Goal: Task Accomplishment & Management: Complete application form

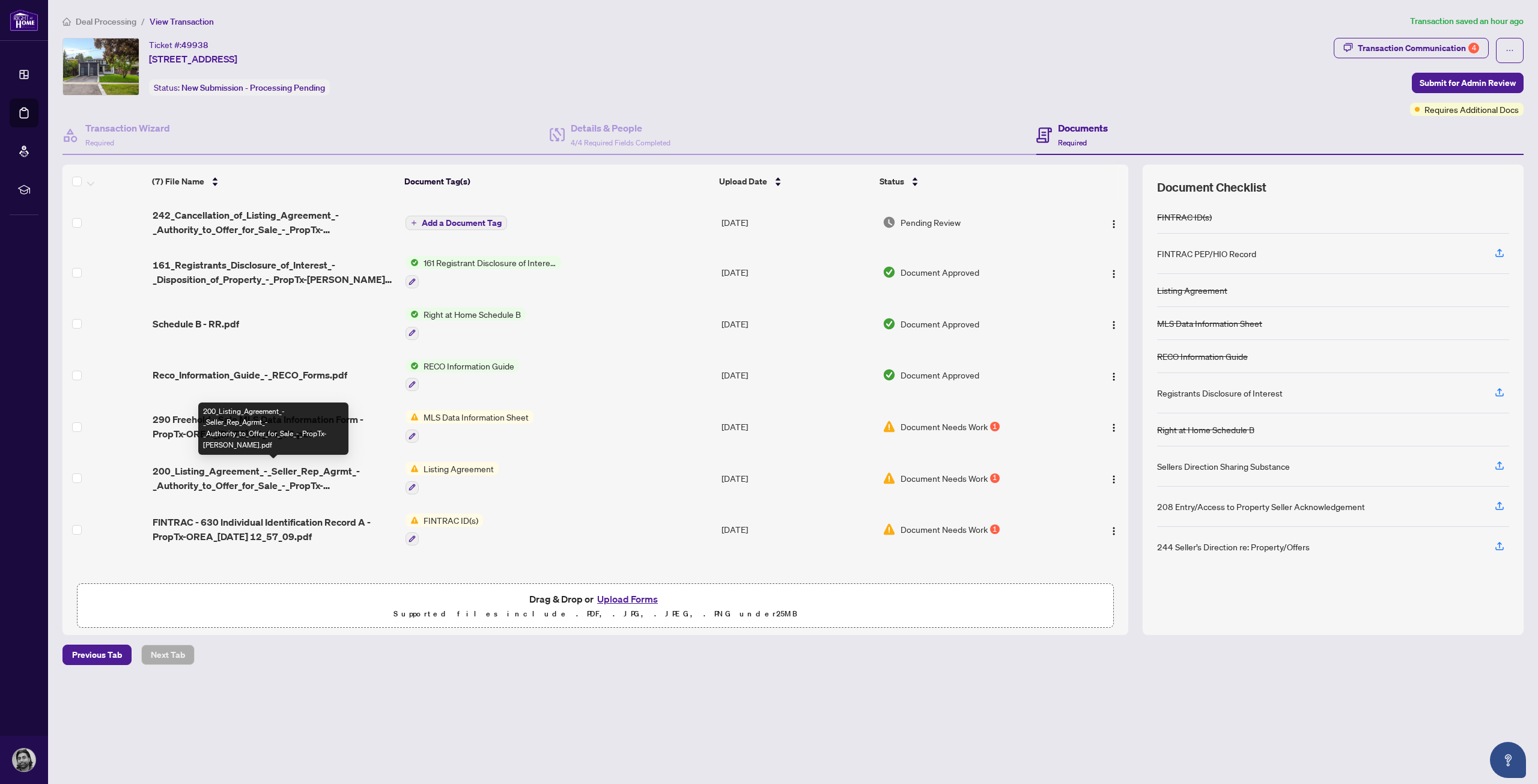
click at [313, 477] on span "200_Listing_Agreement_-_Seller_Rep_Agrmt_-_Authority_to_Offer_for_Sale_-_PropTx…" at bounding box center [274, 478] width 244 height 29
click at [302, 477] on span "200_Listing_Agreement_-_Seller_Rep_Agrmt_-_Authority_to_Offer_for_Sale_-_PropTx…" at bounding box center [274, 478] width 244 height 29
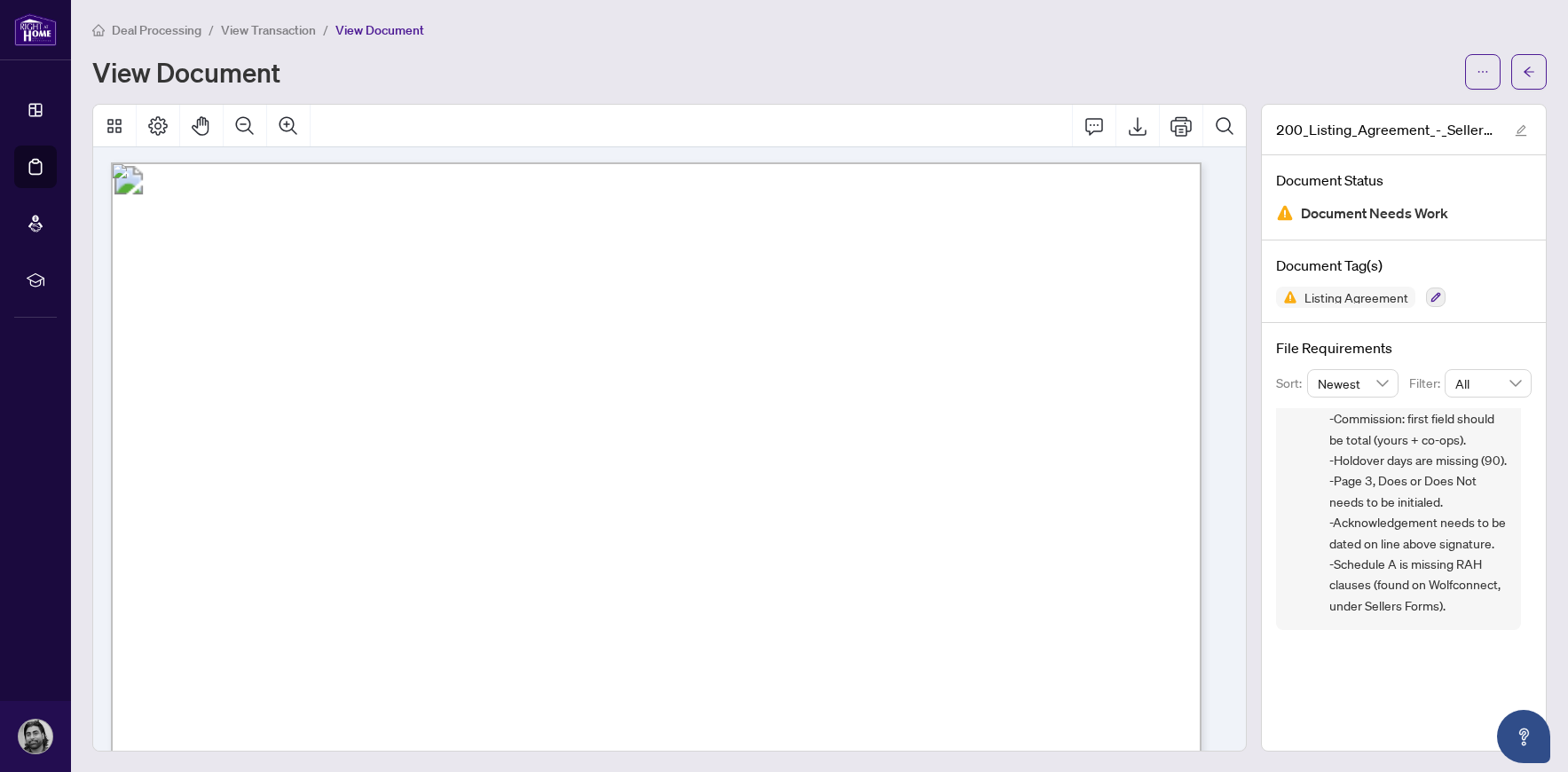
scroll to position [4418, 0]
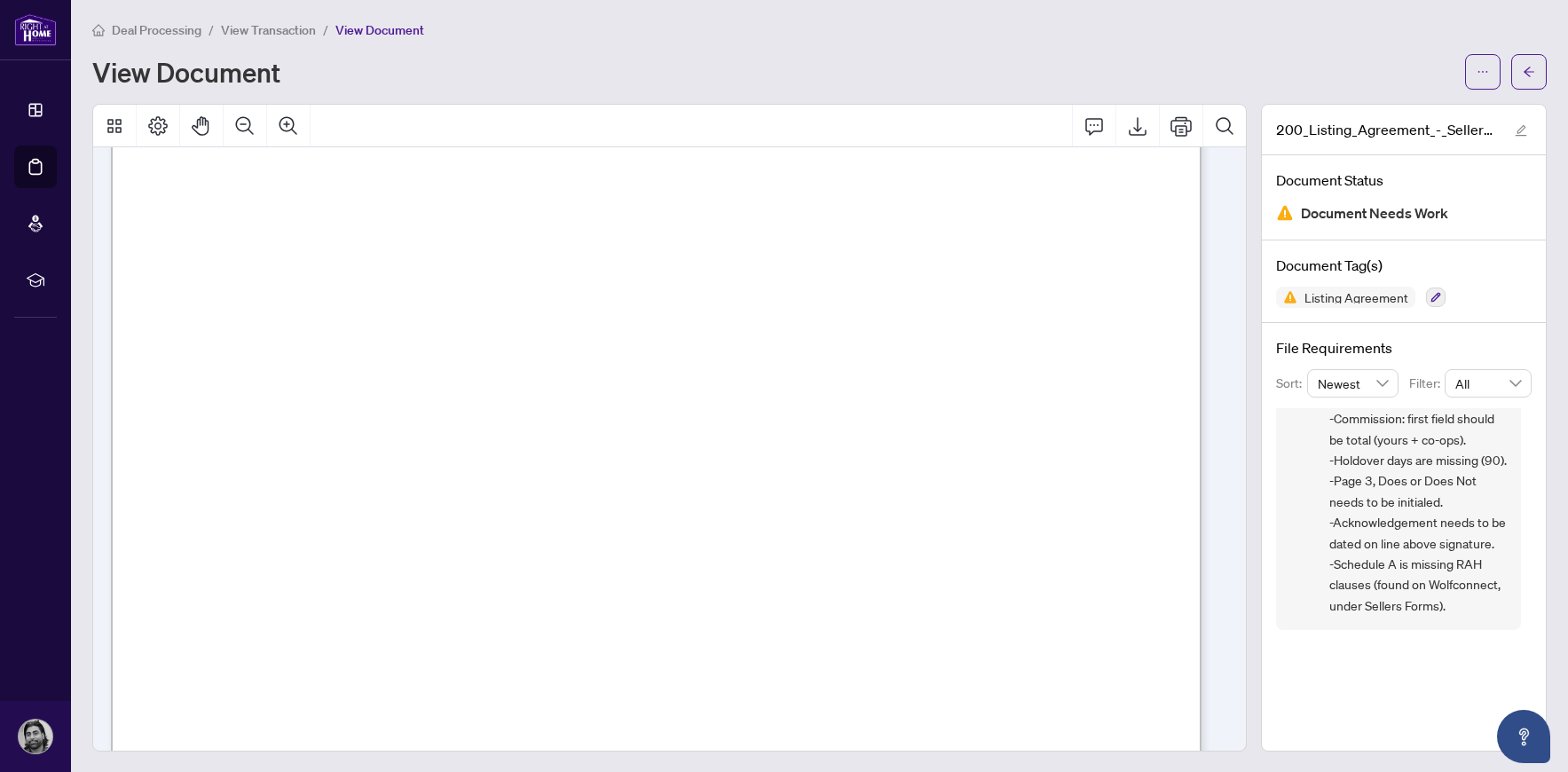
click at [1316, 54] on div "Deal Processing / View Transaction / View Document View Document" at bounding box center [820, 53] width 1454 height 70
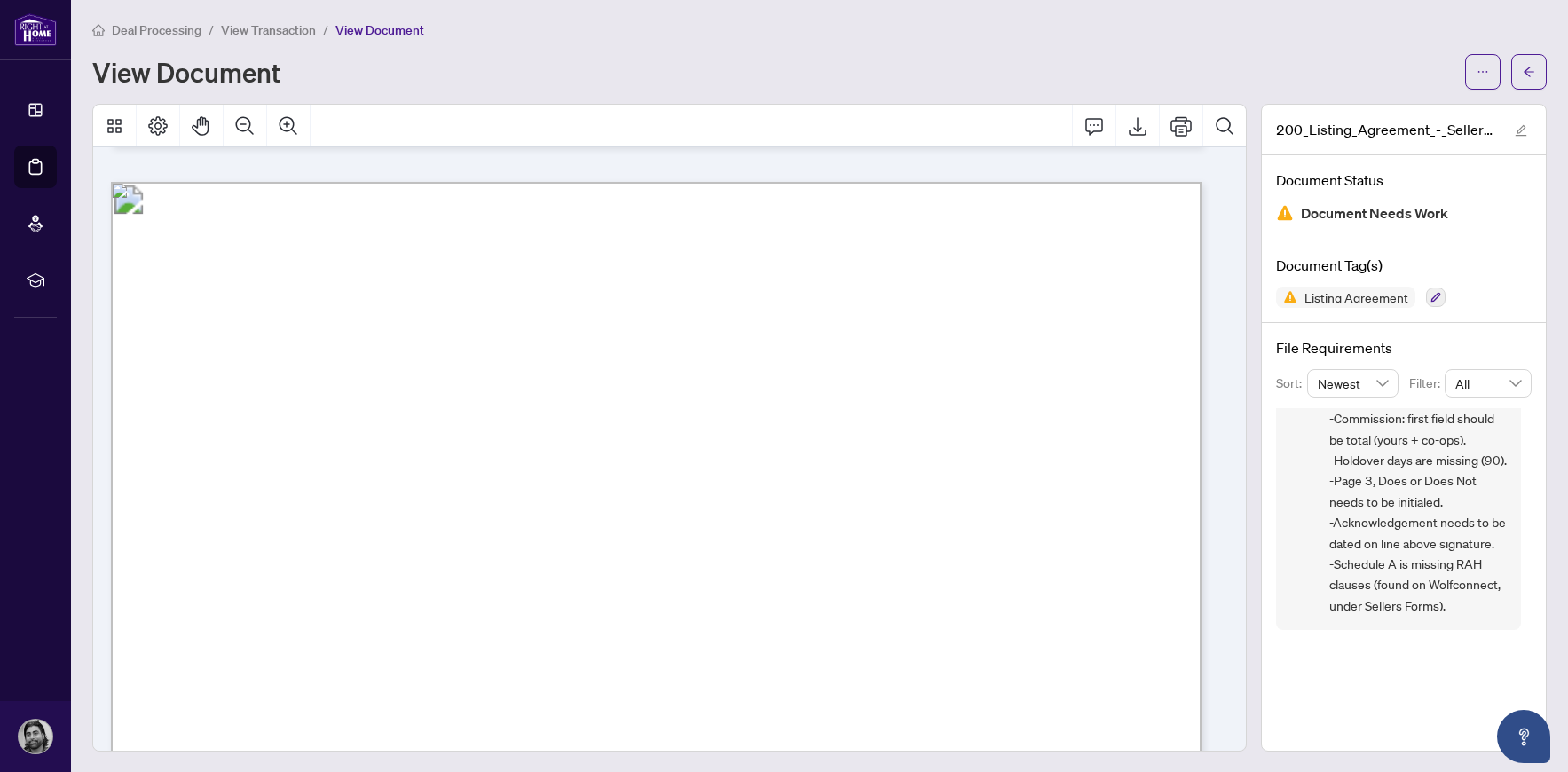
scroll to position [2167, 0]
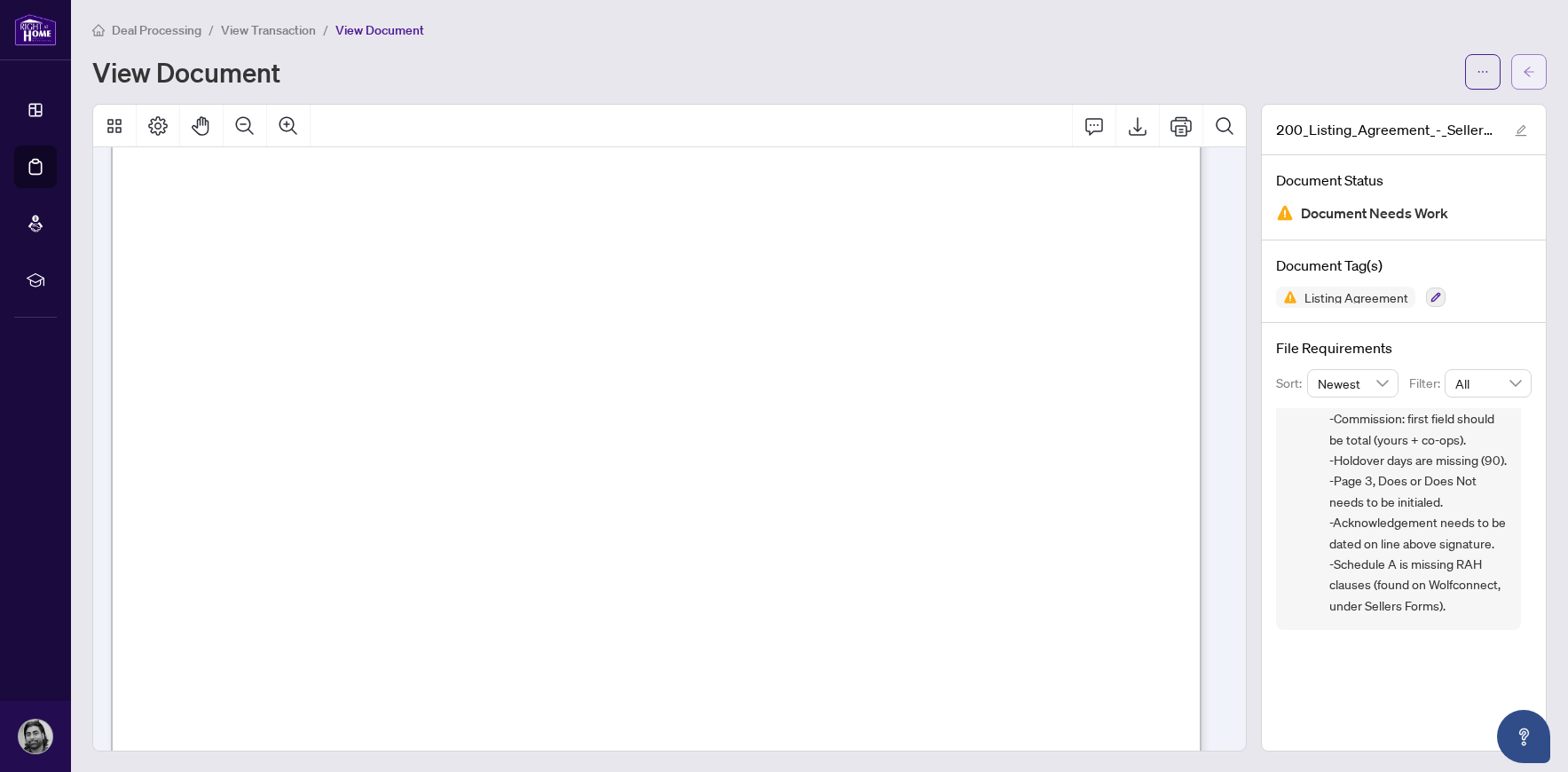
click at [1512, 67] on button "button" at bounding box center [1529, 72] width 35 height 35
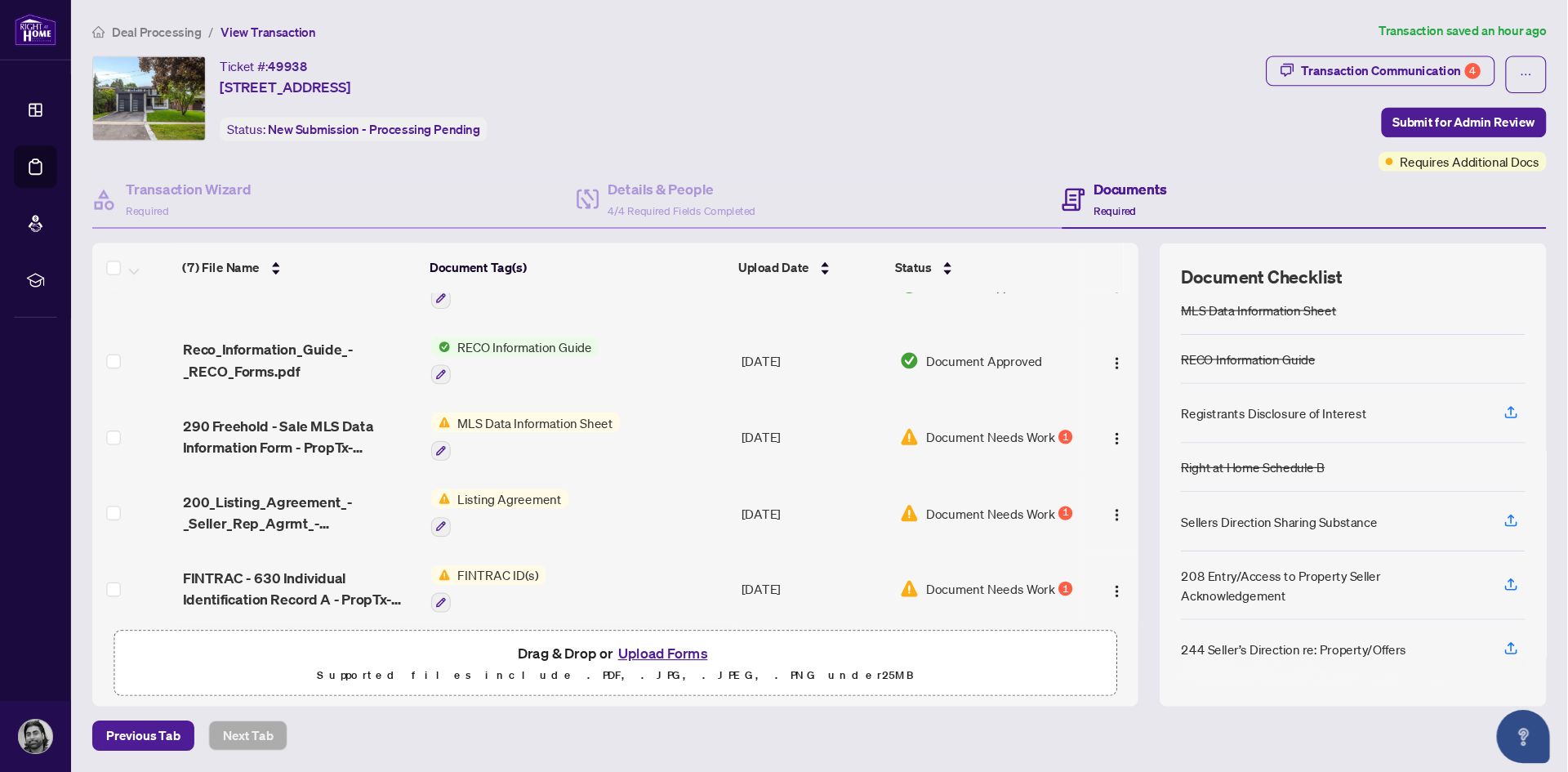
scroll to position [187, 0]
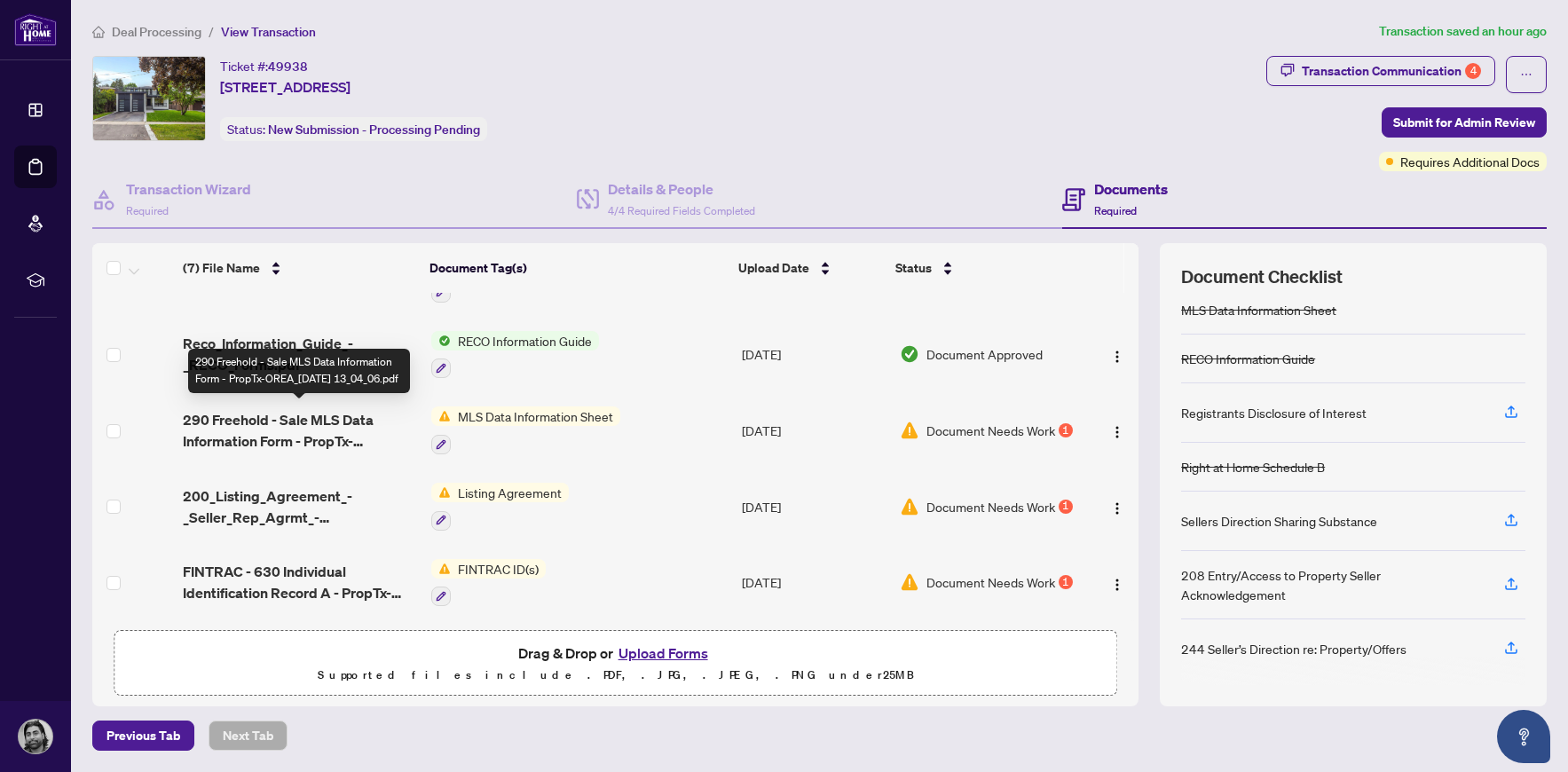
click at [341, 434] on span "290 Freehold - Sale MLS Data Information Form - PropTx-OREA_[DATE] 13_04_06.pdf" at bounding box center [301, 430] width 235 height 43
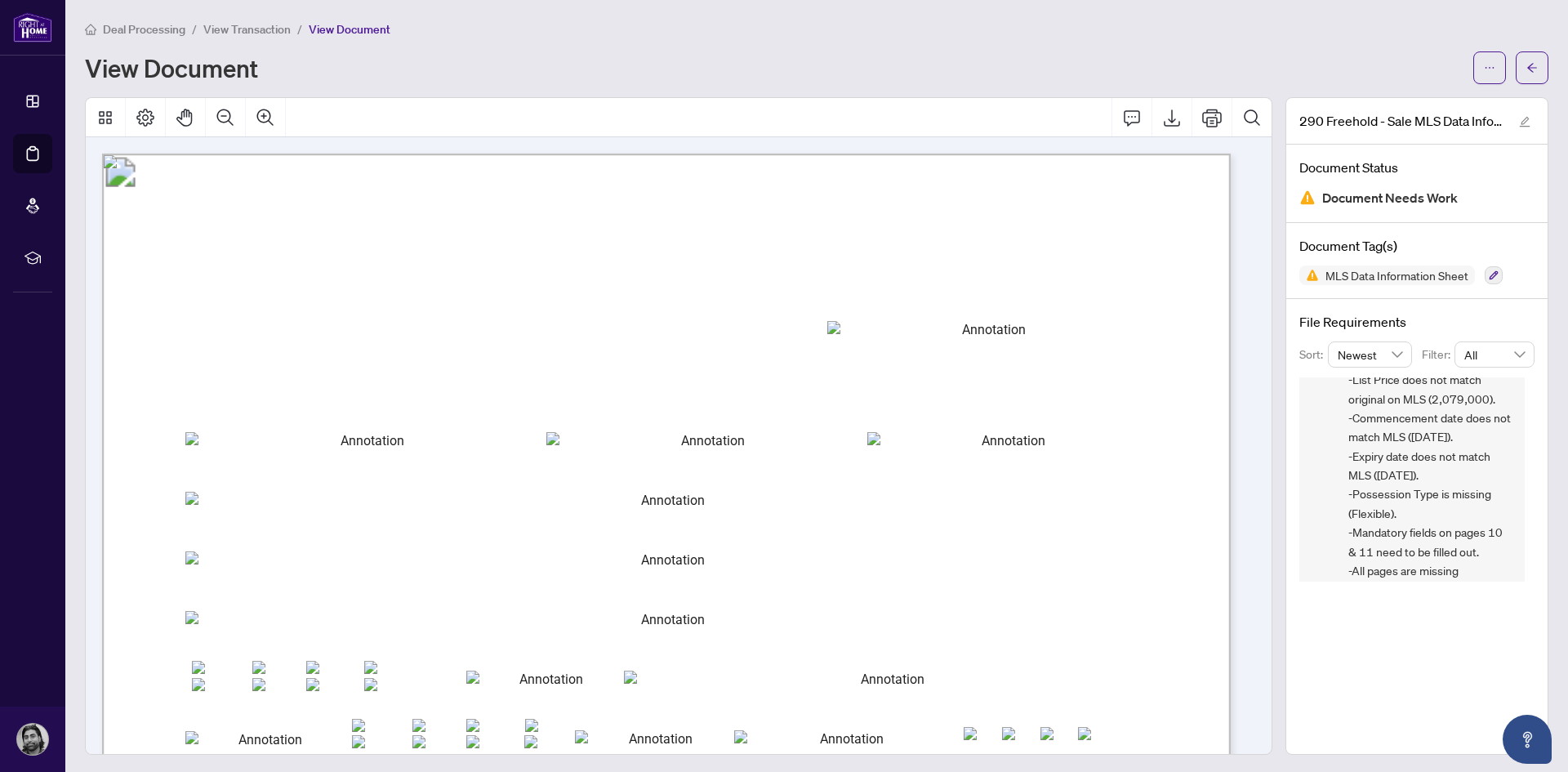
scroll to position [82, 0]
type input "******"
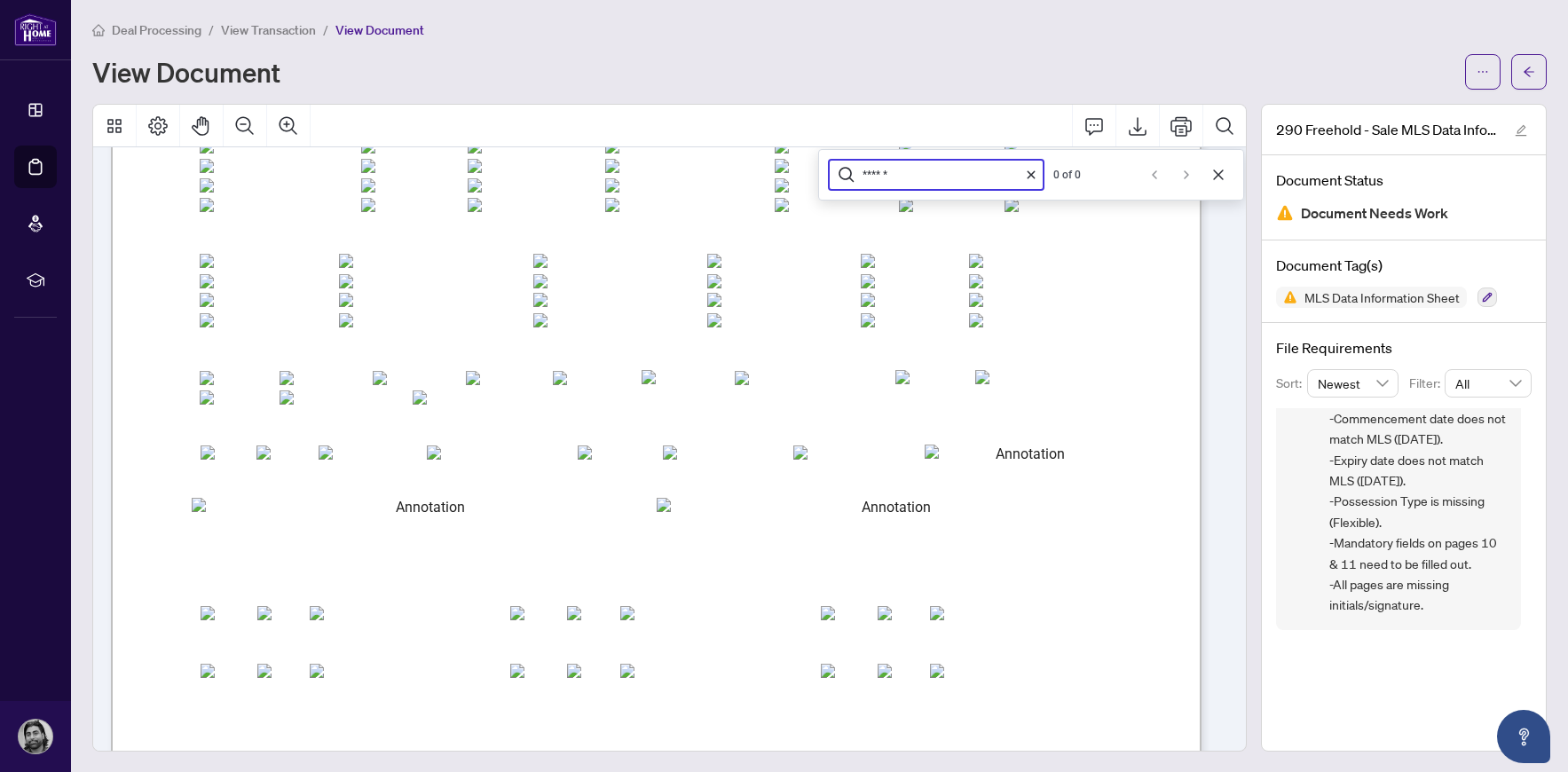
scroll to position [4104, 0]
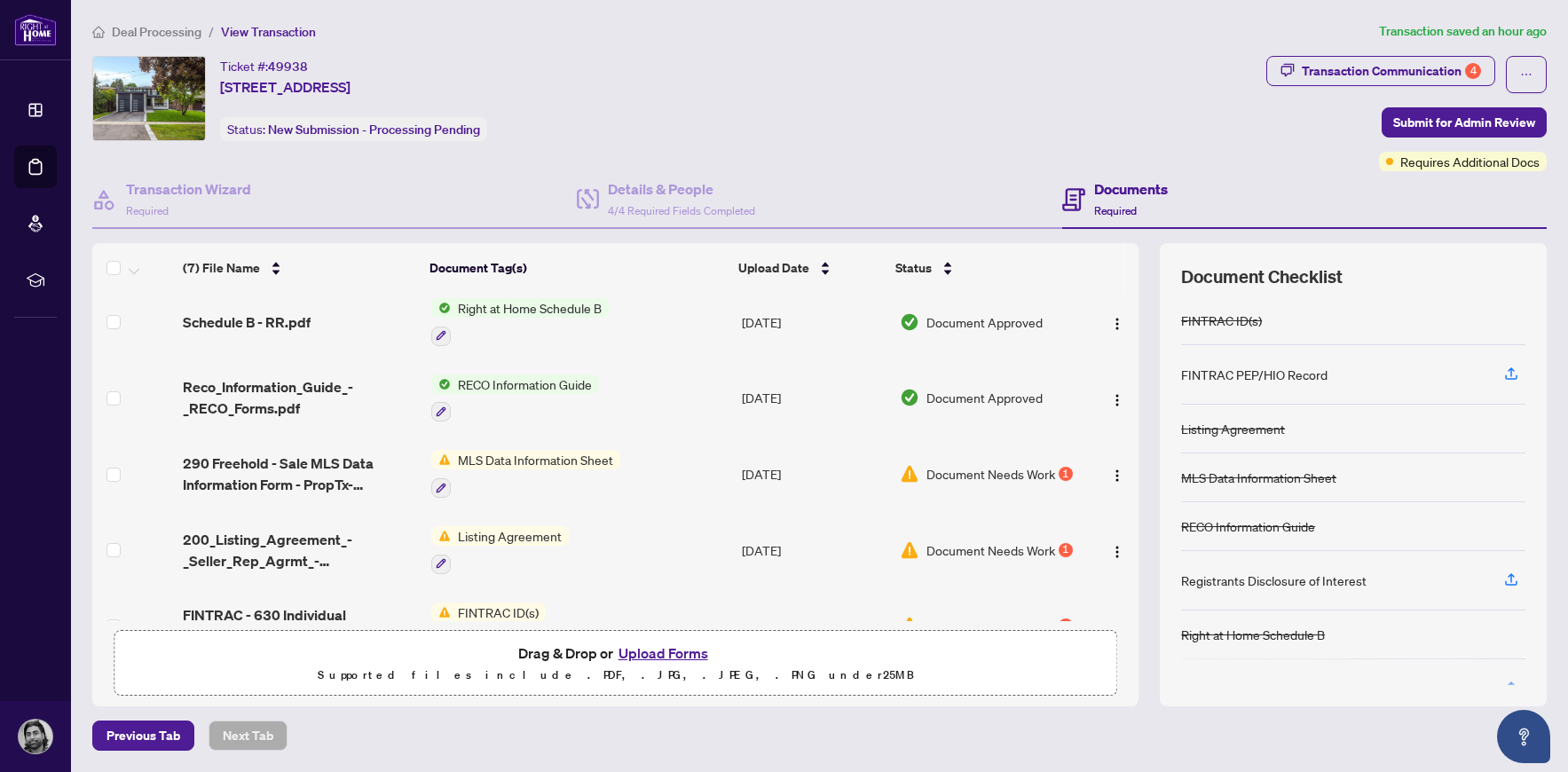
scroll to position [203, 0]
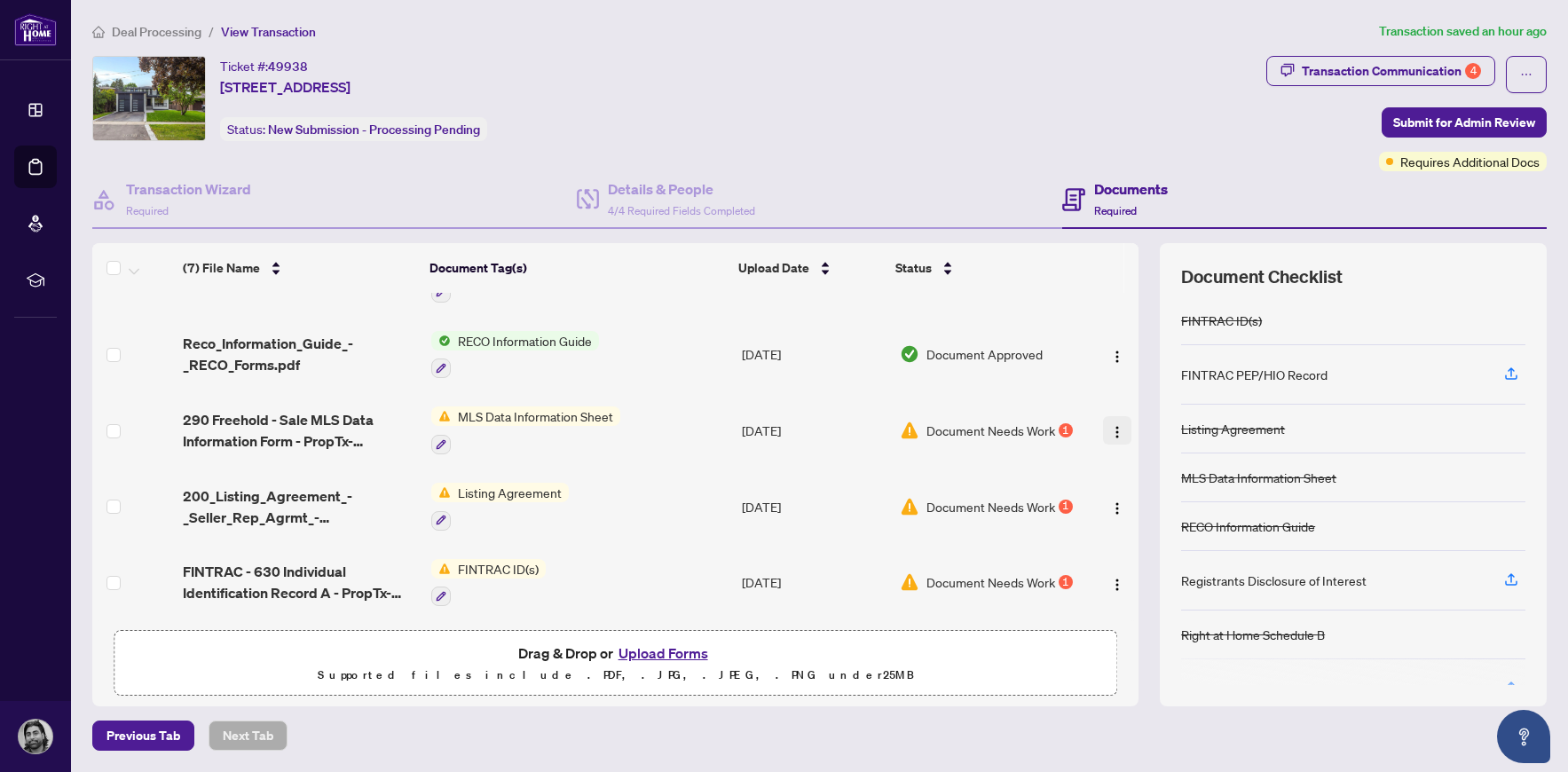
click at [1110, 421] on span "button" at bounding box center [1117, 430] width 14 height 19
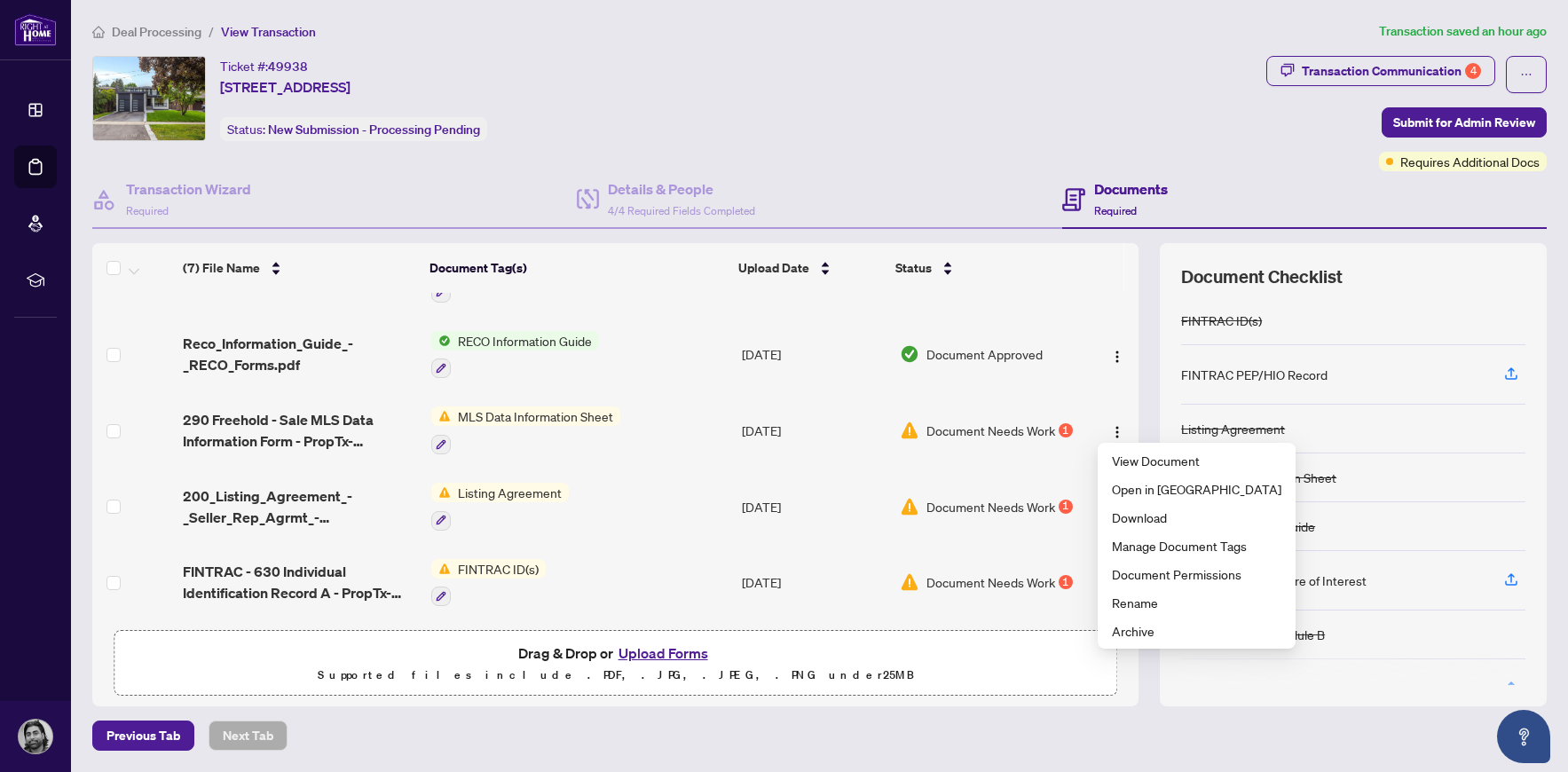
click at [651, 646] on button "Upload Forms" at bounding box center [663, 653] width 100 height 23
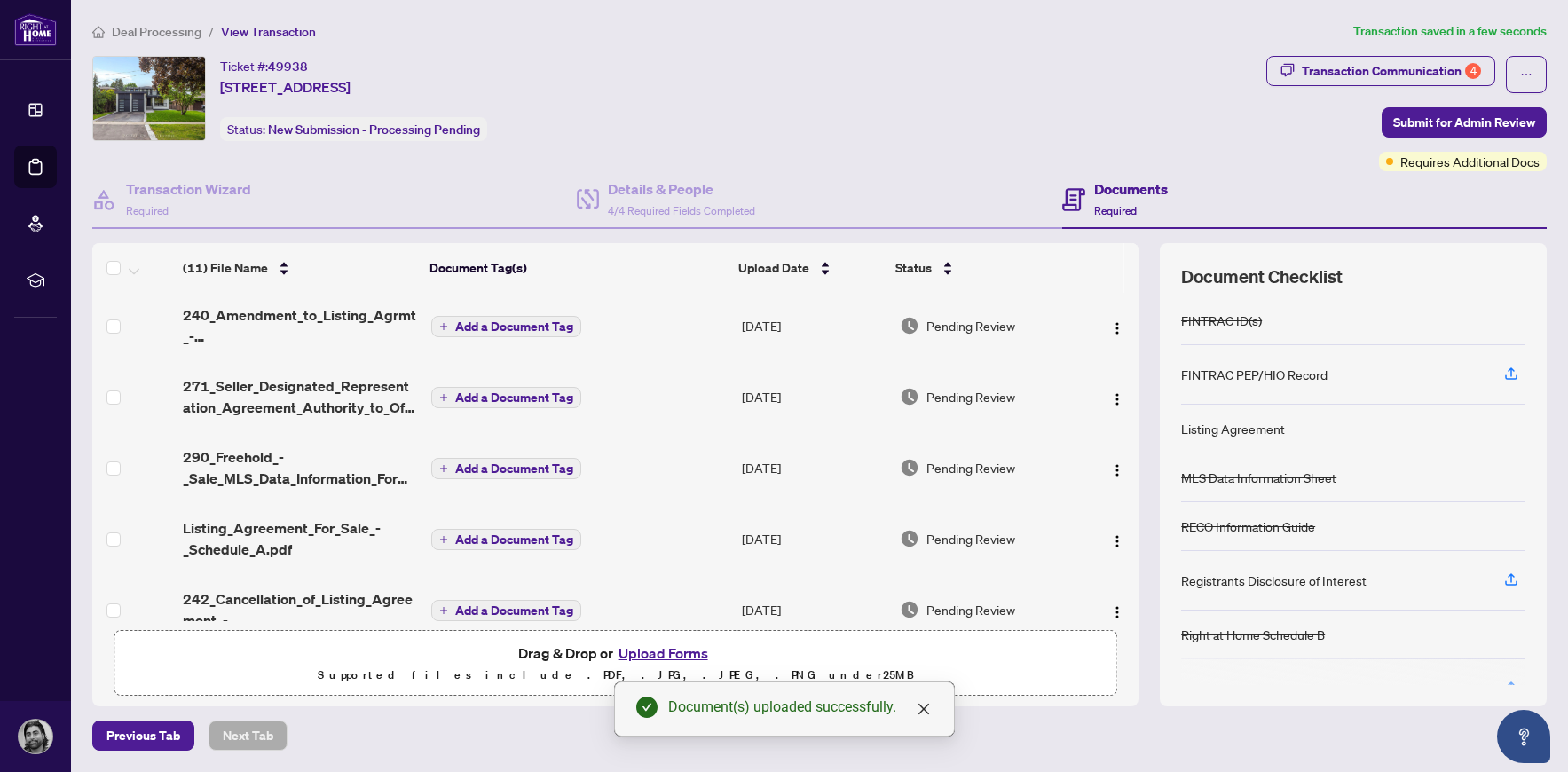
scroll to position [0, 0]
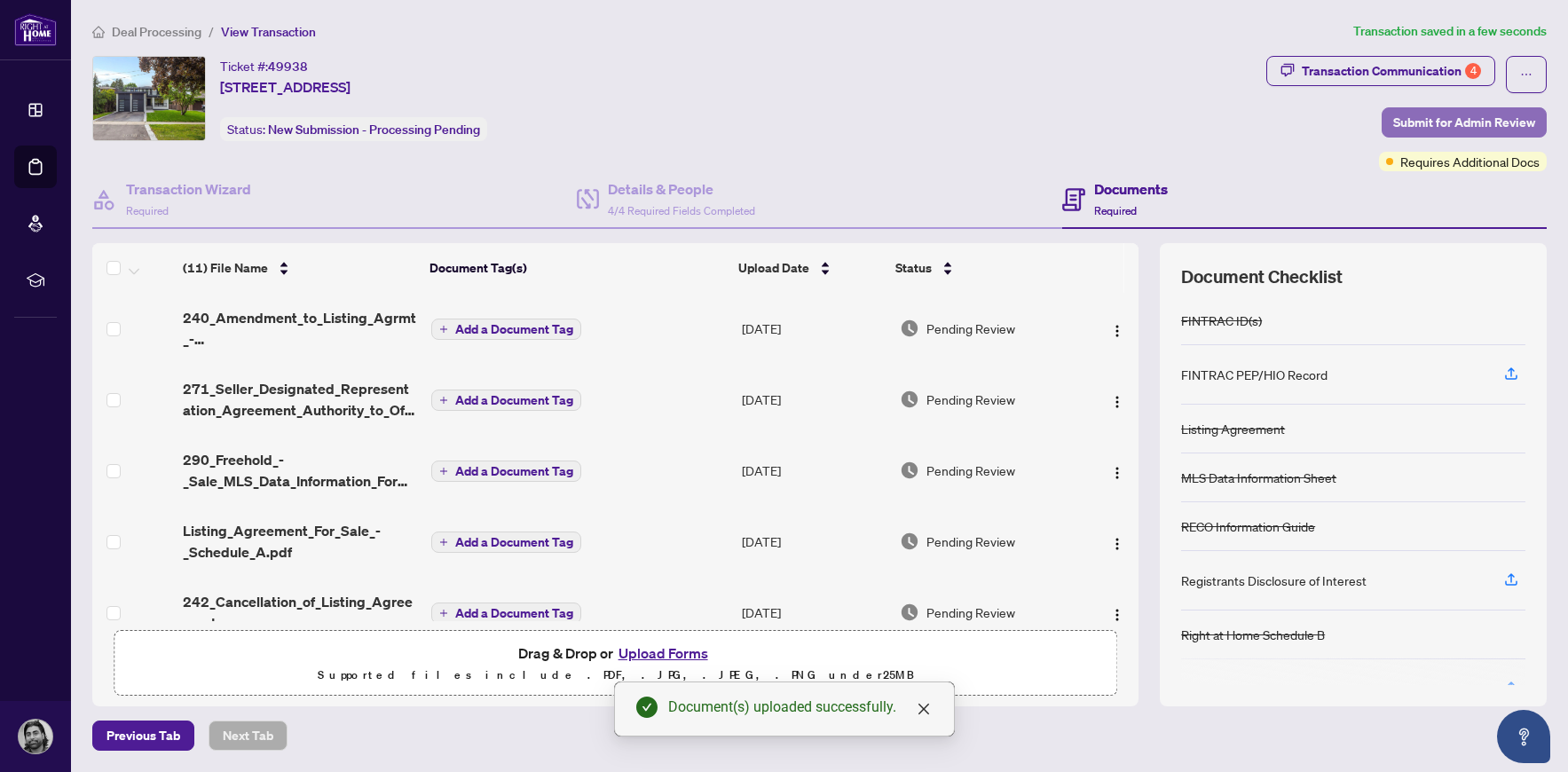
click at [1402, 124] on span "Submit for Admin Review" at bounding box center [1464, 122] width 142 height 29
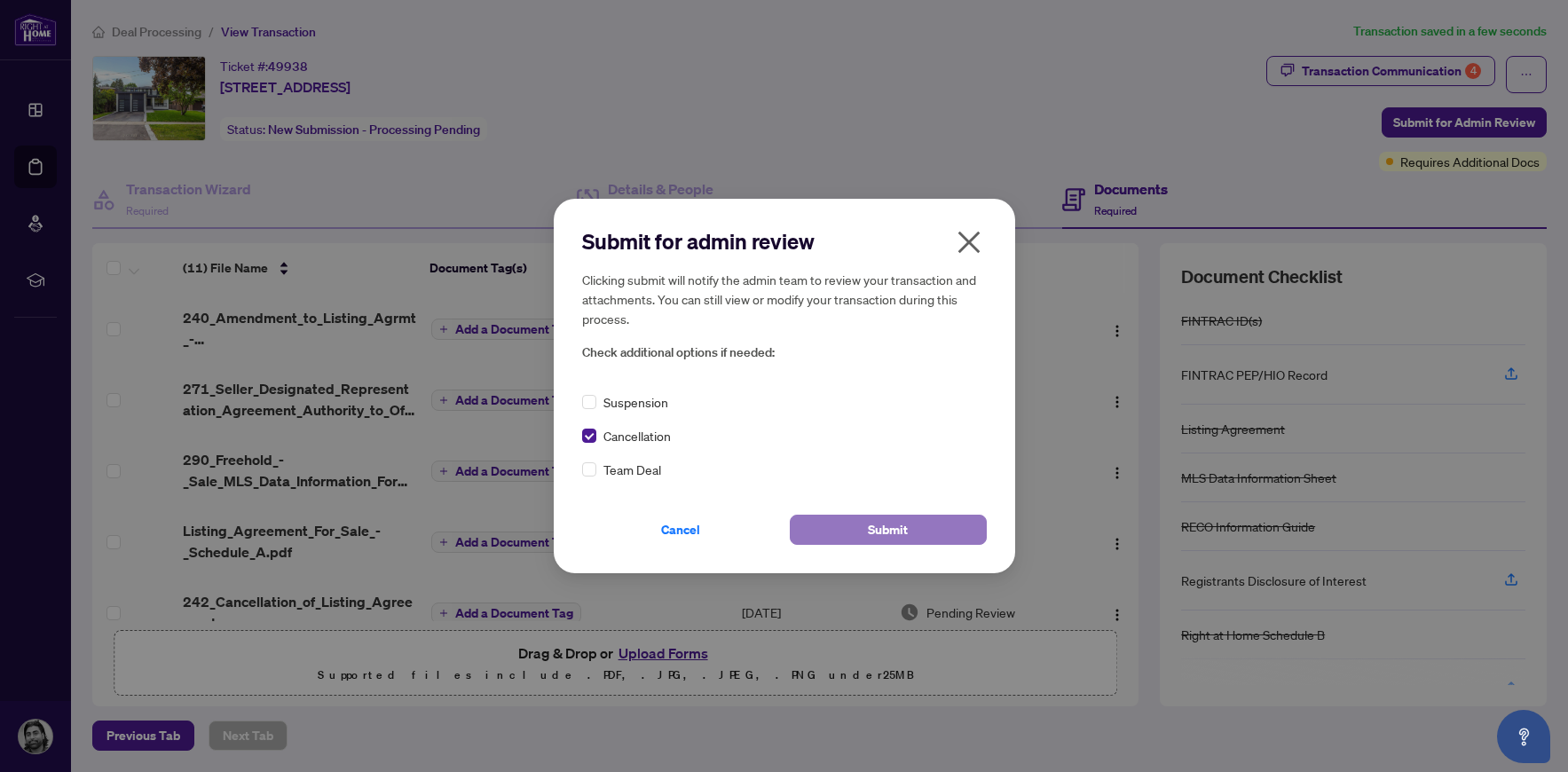
click at [830, 535] on button "Submit" at bounding box center [889, 530] width 197 height 31
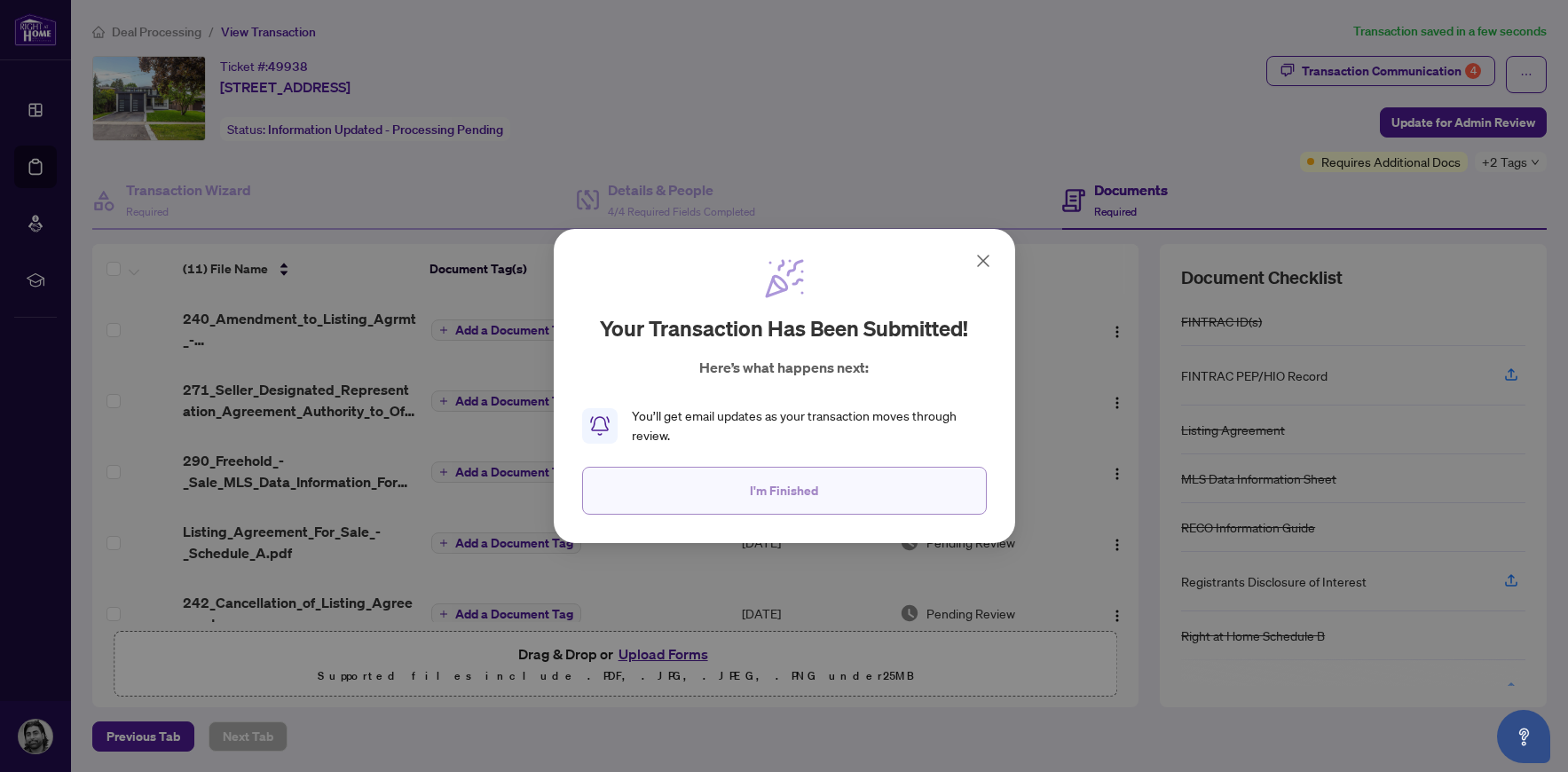
click at [861, 484] on button "I'm Finished" at bounding box center [784, 490] width 405 height 48
